Goal: Information Seeking & Learning: Learn about a topic

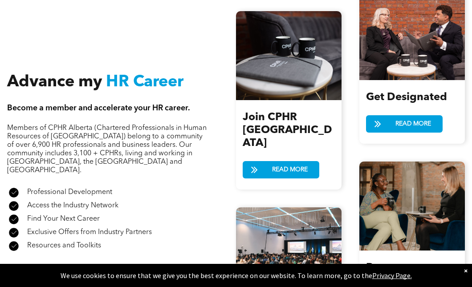
scroll to position [961, 0]
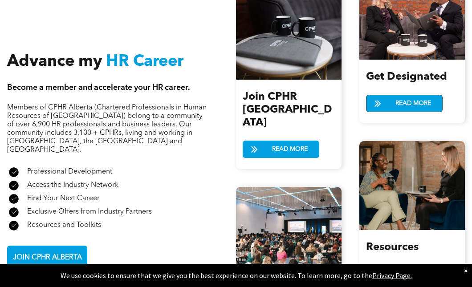
click at [399, 109] on span "READ MORE" at bounding box center [413, 103] width 42 height 16
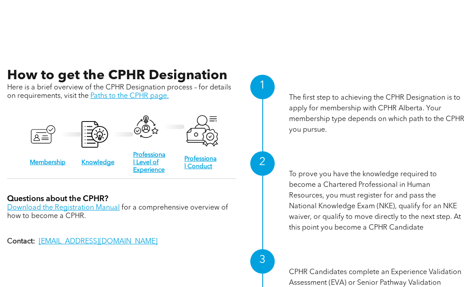
scroll to position [801, 0]
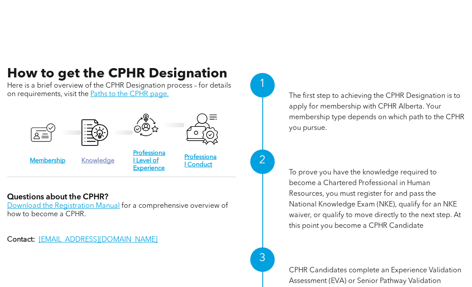
click at [94, 158] on link "Knowledge" at bounding box center [97, 161] width 33 height 6
click at [39, 158] on link "Membership" at bounding box center [48, 161] width 36 height 6
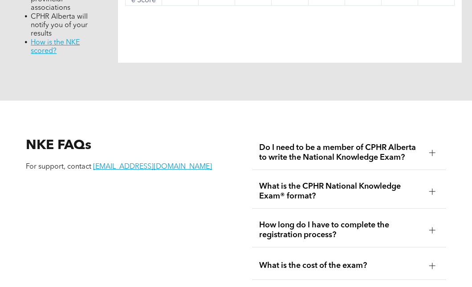
scroll to position [1050, 0]
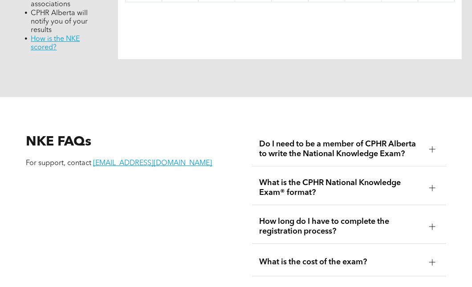
click at [270, 139] on span "Do I need to be a member of CPHR Alberta to write the National Knowledge Exam?" at bounding box center [340, 149] width 163 height 20
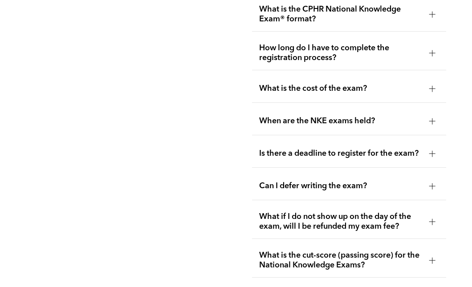
scroll to position [1282, 0]
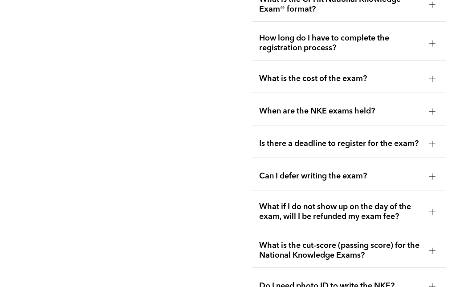
click at [296, 65] on div "What is the cost of the exam?" at bounding box center [349, 79] width 194 height 28
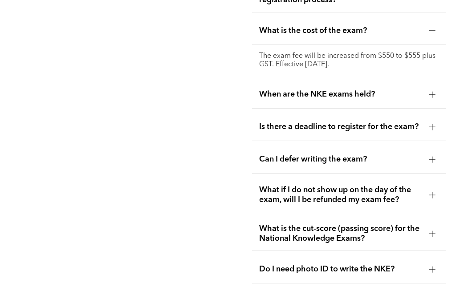
click at [226, 66] on div "NKE FAQs For support, contact [EMAIL_ADDRESS][DOMAIN_NAME]" at bounding box center [123, 92] width 208 height 397
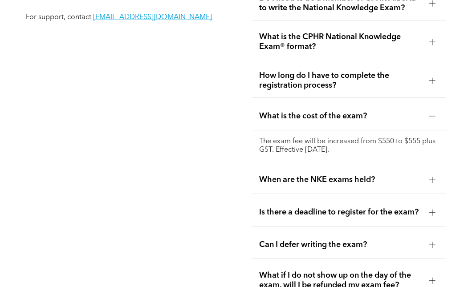
scroll to position [1193, 0]
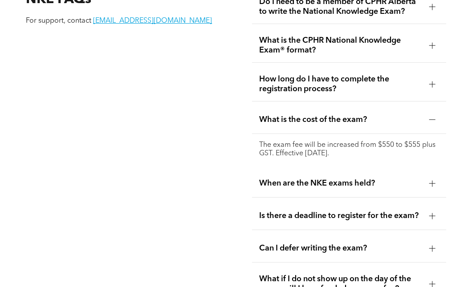
click at [279, 170] on div "When are the NKE exams held?" at bounding box center [349, 184] width 194 height 28
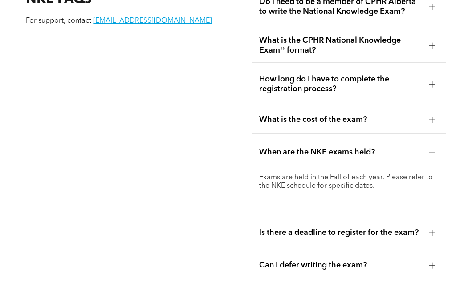
click at [211, 159] on div "NKE FAQs For support, contact [EMAIL_ADDRESS][DOMAIN_NAME]" at bounding box center [123, 190] width 208 height 414
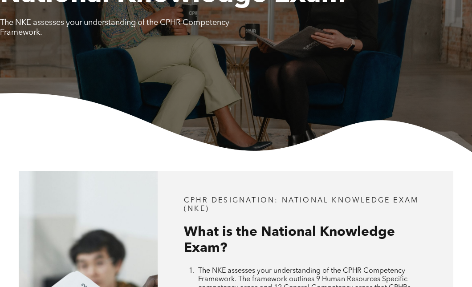
scroll to position [0, 0]
